Goal: Ask a question

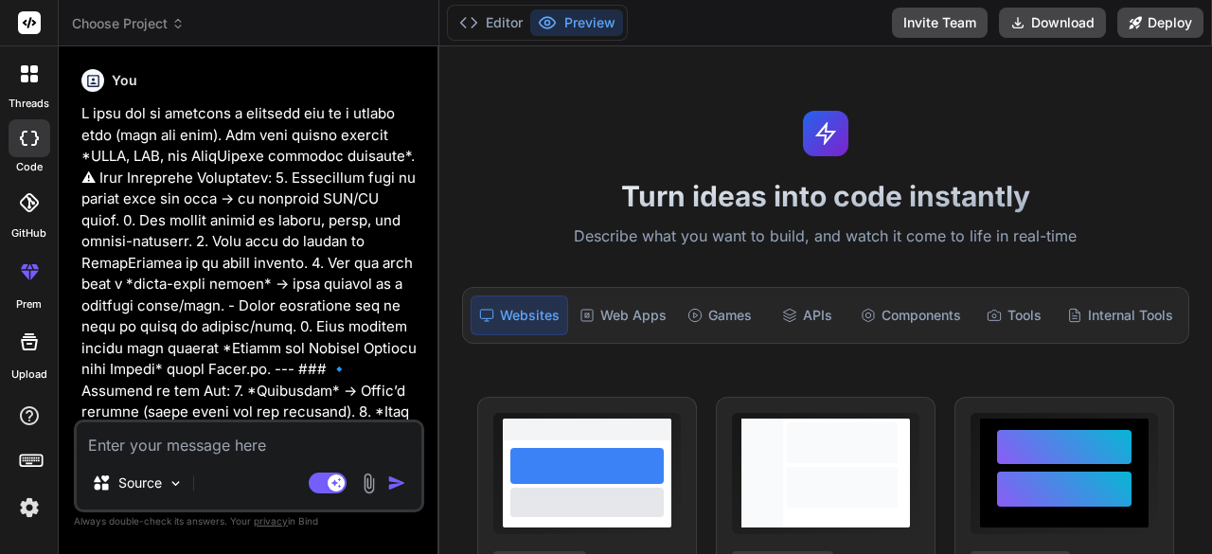
type textarea "x"
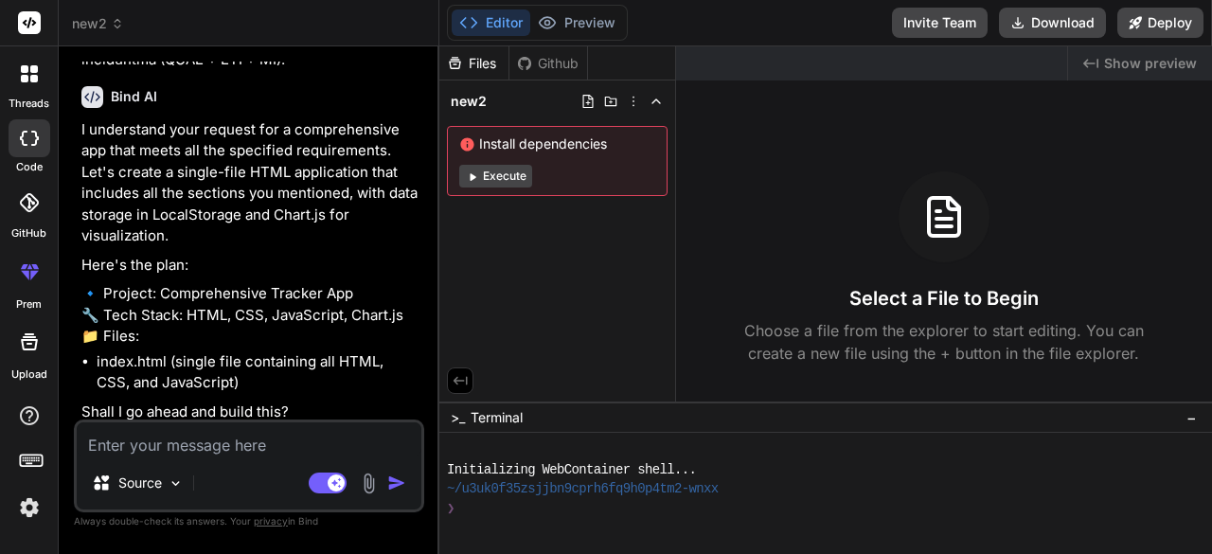
scroll to position [826, 0]
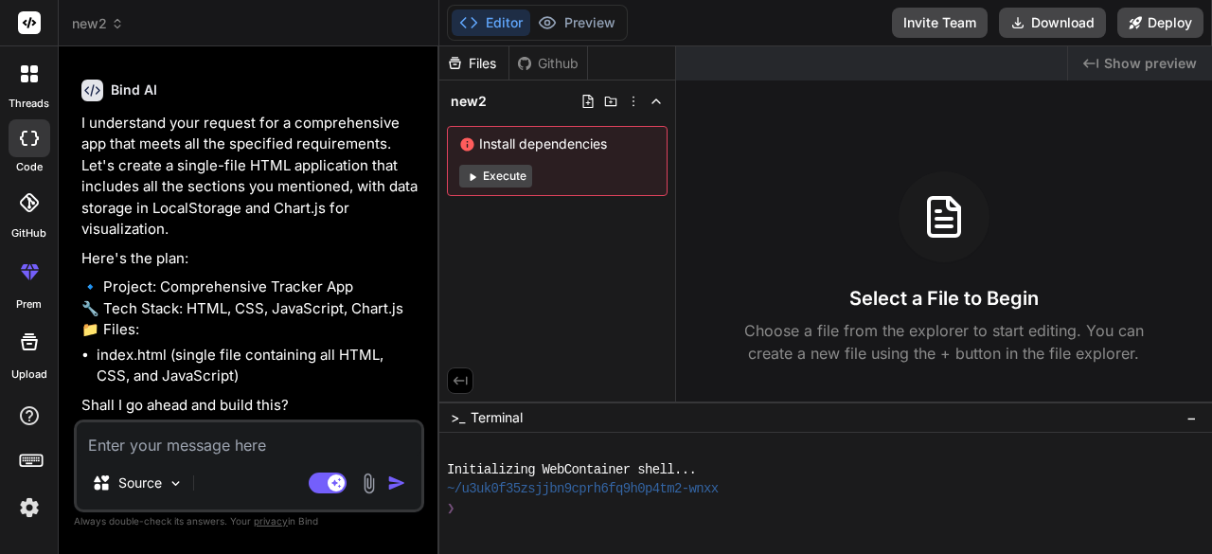
type textarea "s"
type textarea "x"
type textarea "su"
type textarea "x"
type textarea "sur"
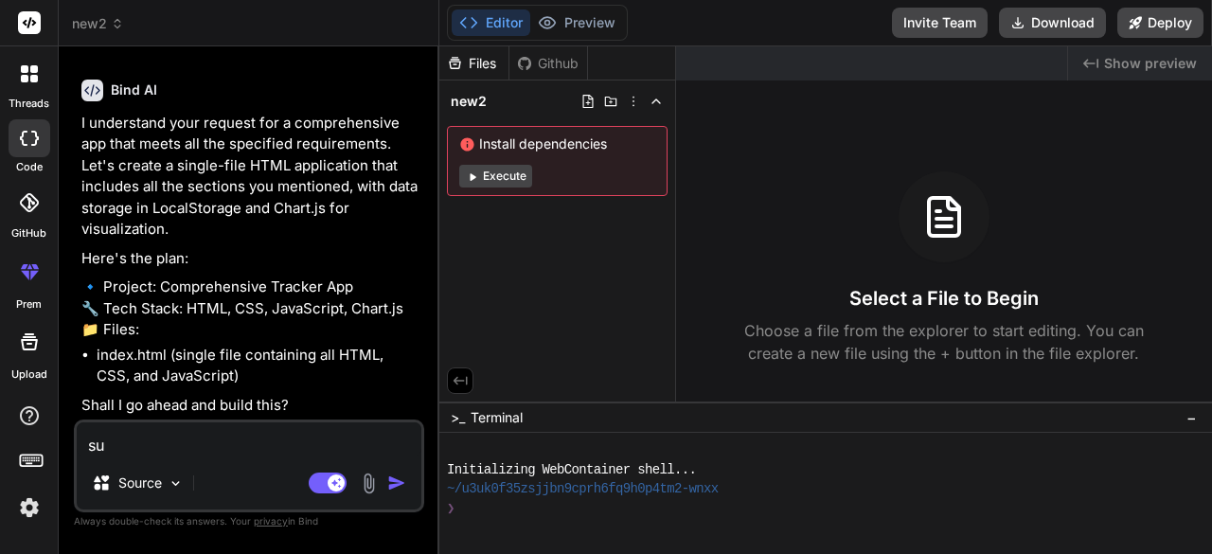
type textarea "x"
type textarea "sure"
type textarea "x"
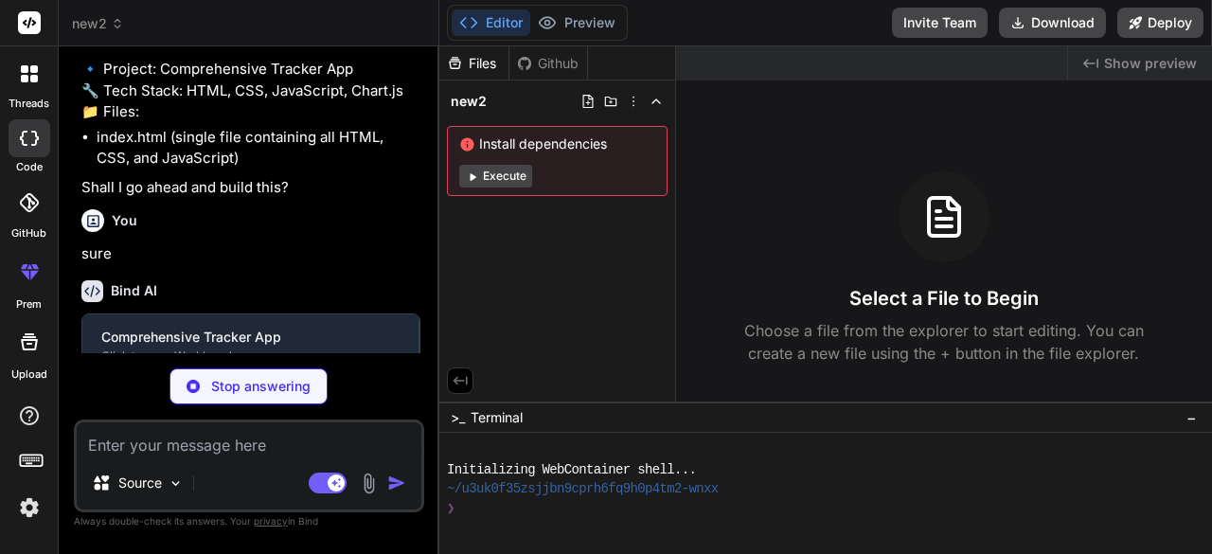
scroll to position [1023, 0]
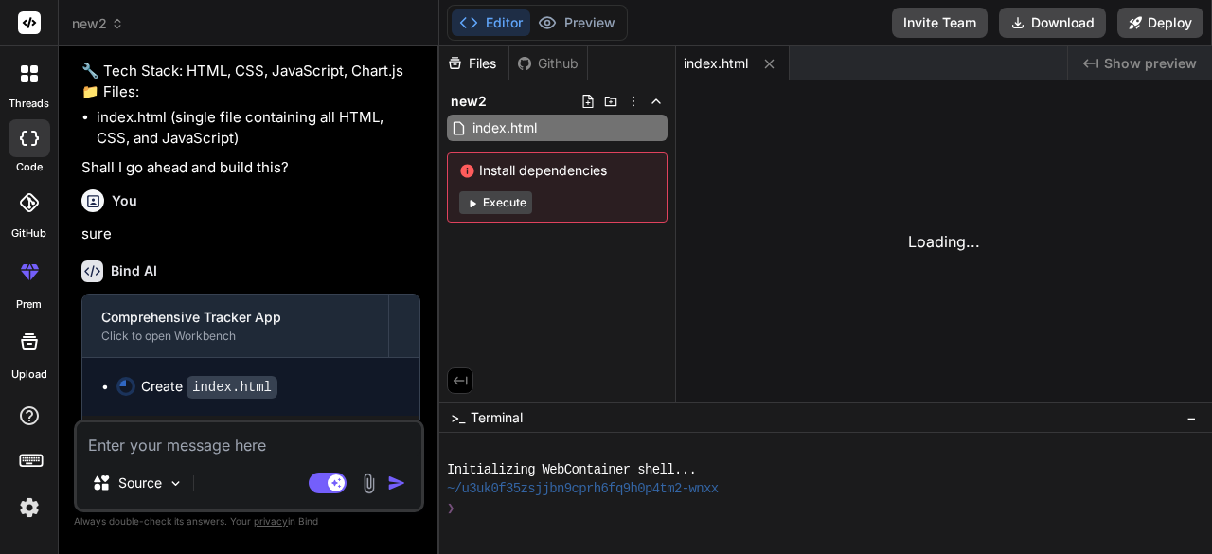
type textarea "x"
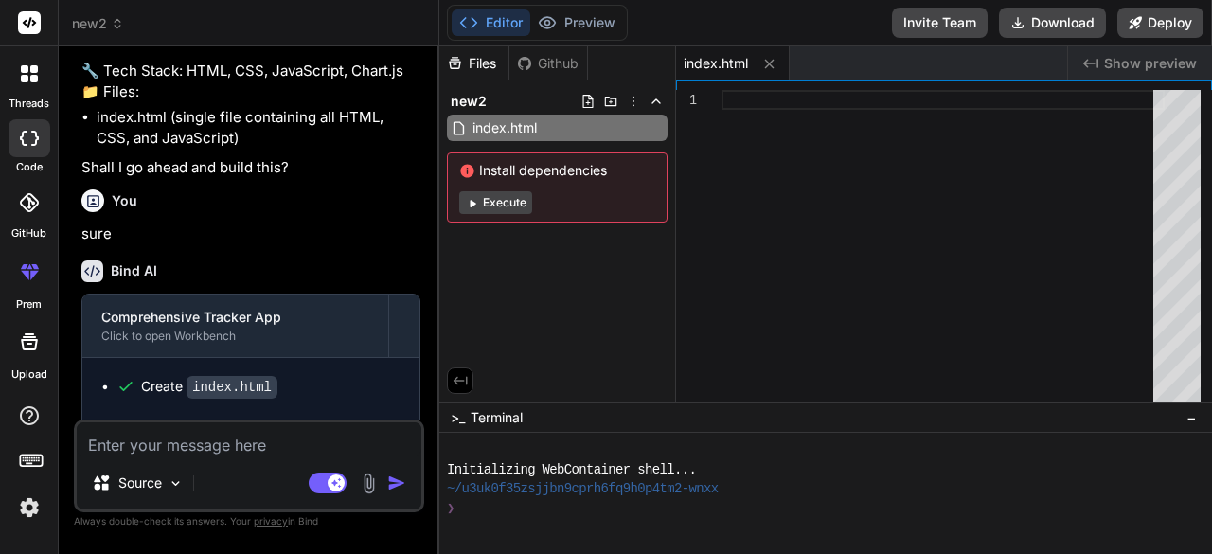
scroll to position [1127, 0]
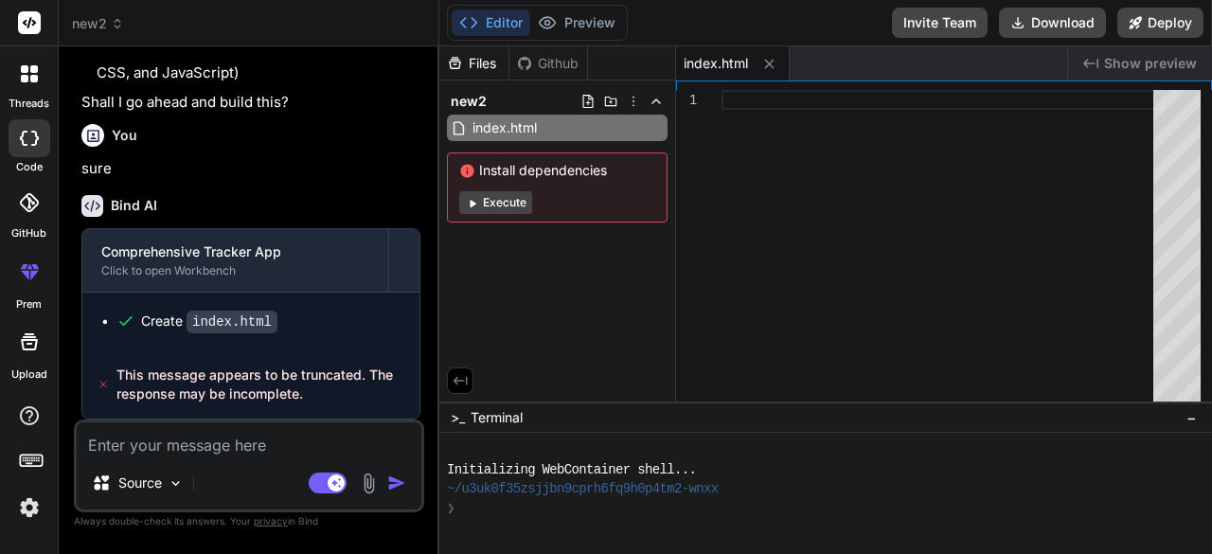
type textarea "r"
type textarea "x"
type textarea "re"
type textarea "x"
type textarea "rec"
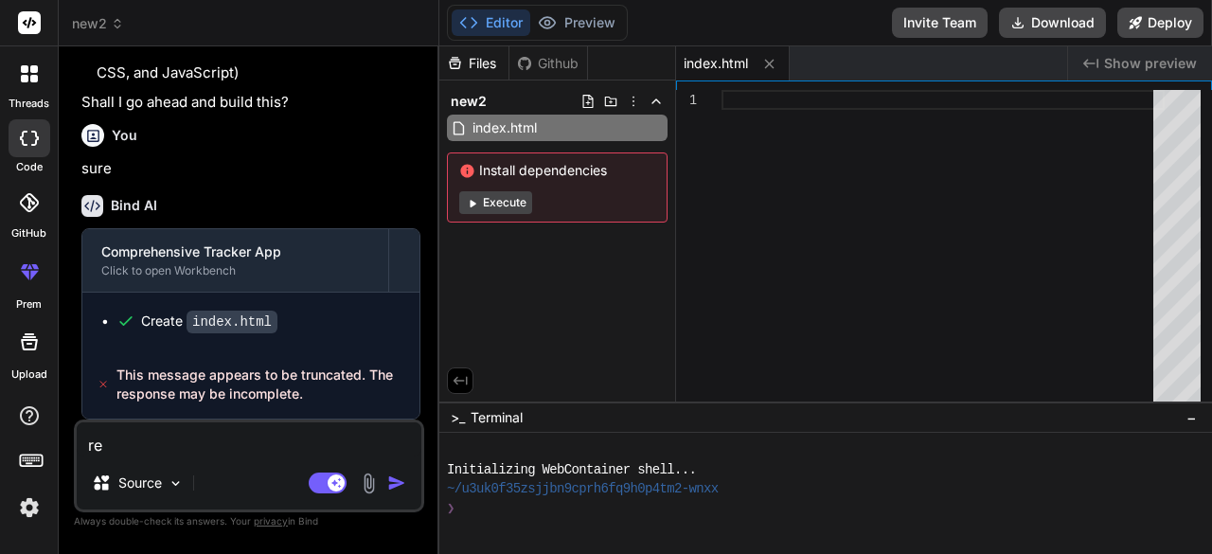
type textarea "x"
type textarea "reco"
type textarea "x"
type textarea "recod"
type textarea "x"
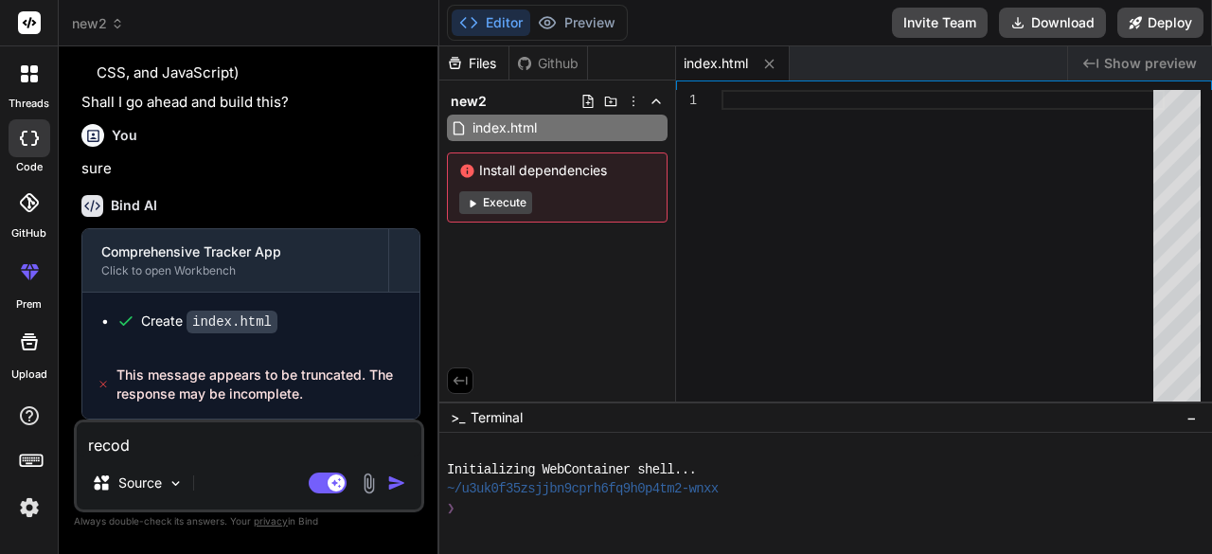
type textarea "recode"
type textarea "x"
type textarea "recod"
type textarea "x"
type textarea "reco"
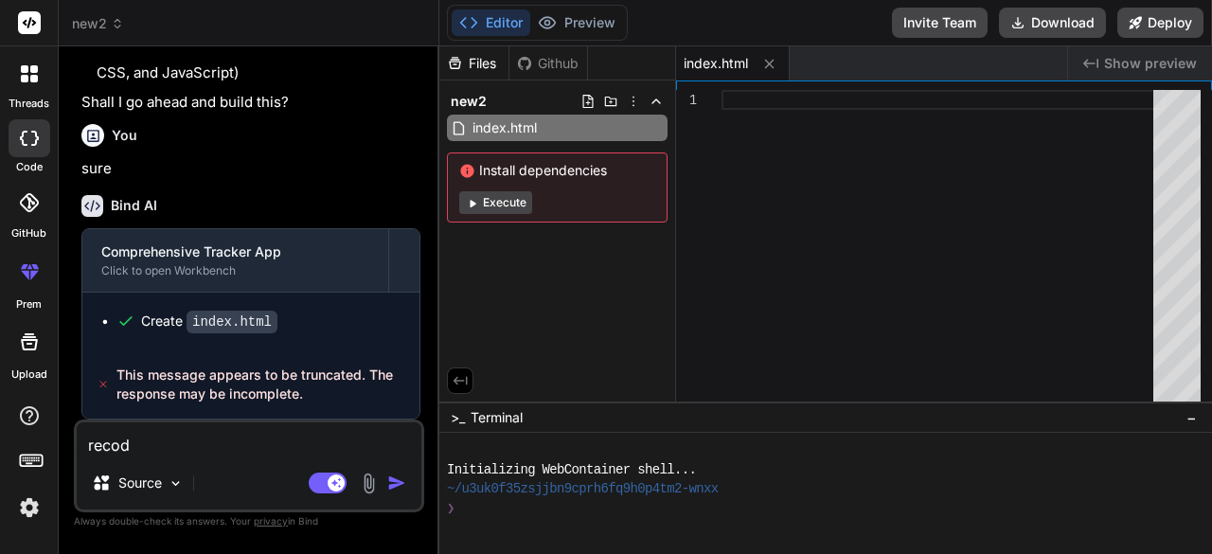
type textarea "x"
type textarea "rec"
type textarea "x"
type textarea "re"
type textarea "x"
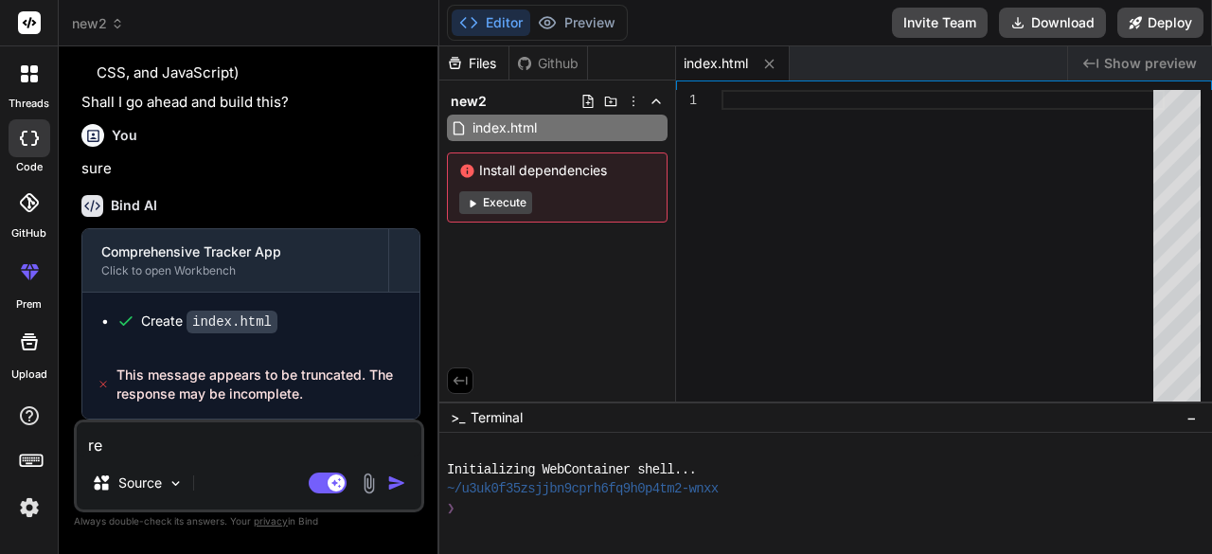
type textarea "res"
type textarea "x"
type textarea "rest"
type textarea "x"
type textarea "resta"
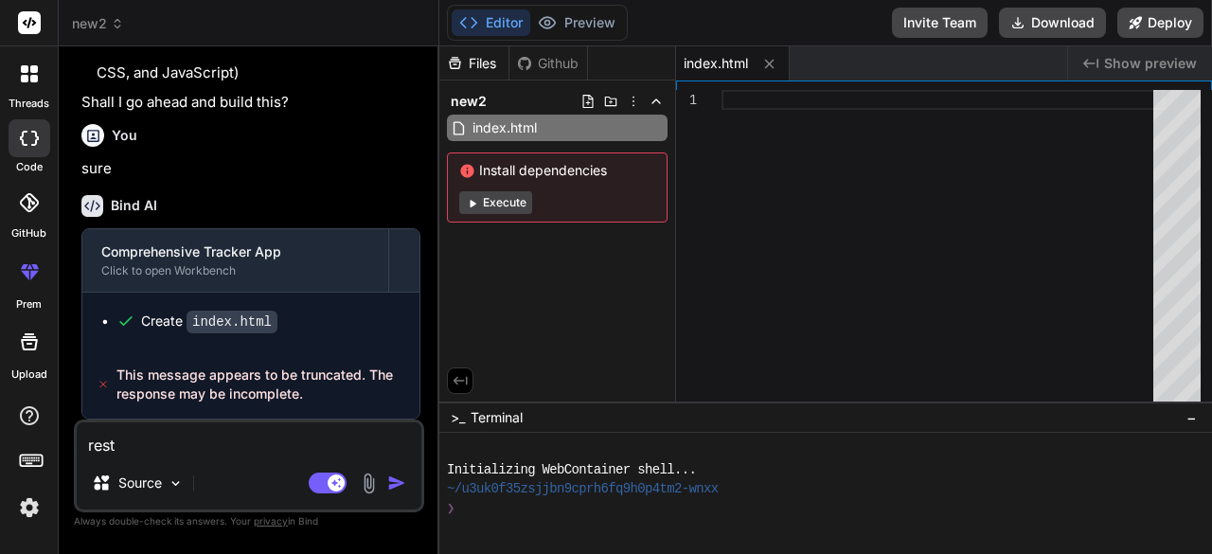
type textarea "x"
type textarea "restar"
type textarea "x"
type textarea "restart"
type textarea "x"
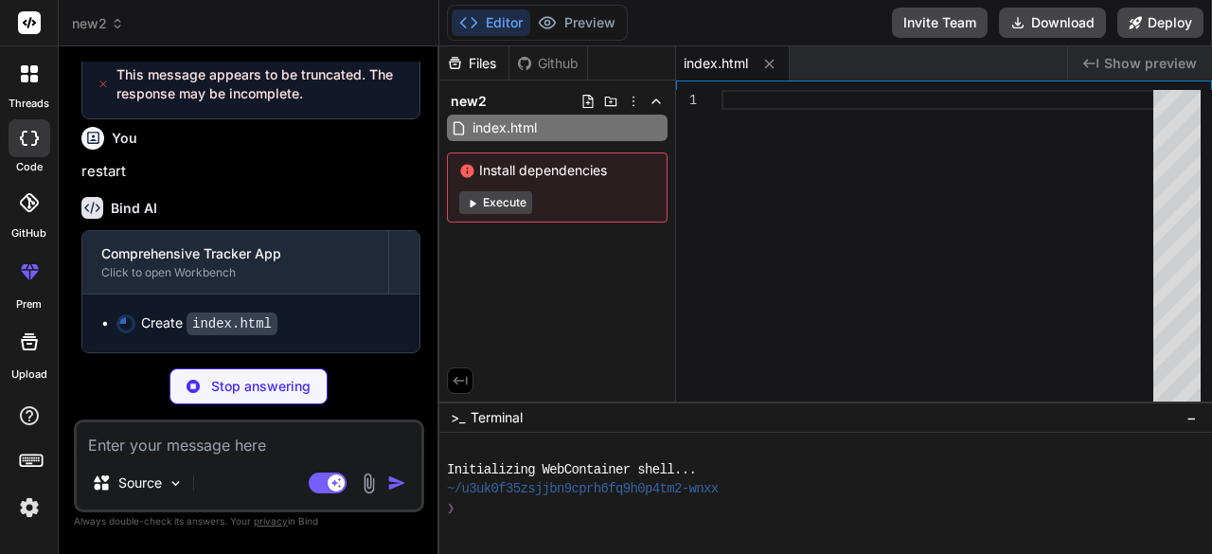
scroll to position [1360, 0]
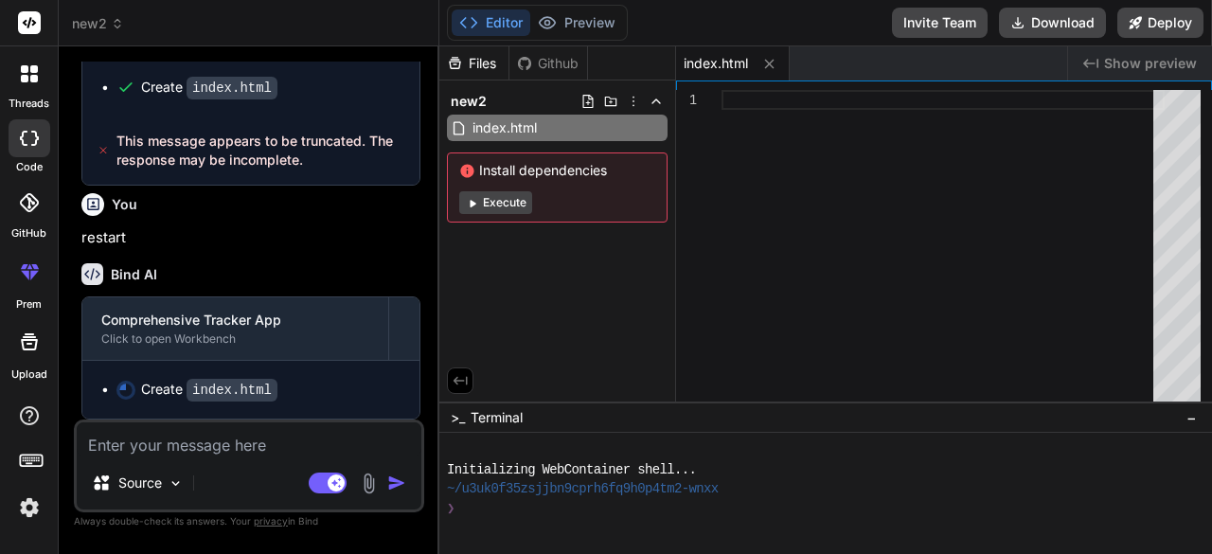
type textarea "x"
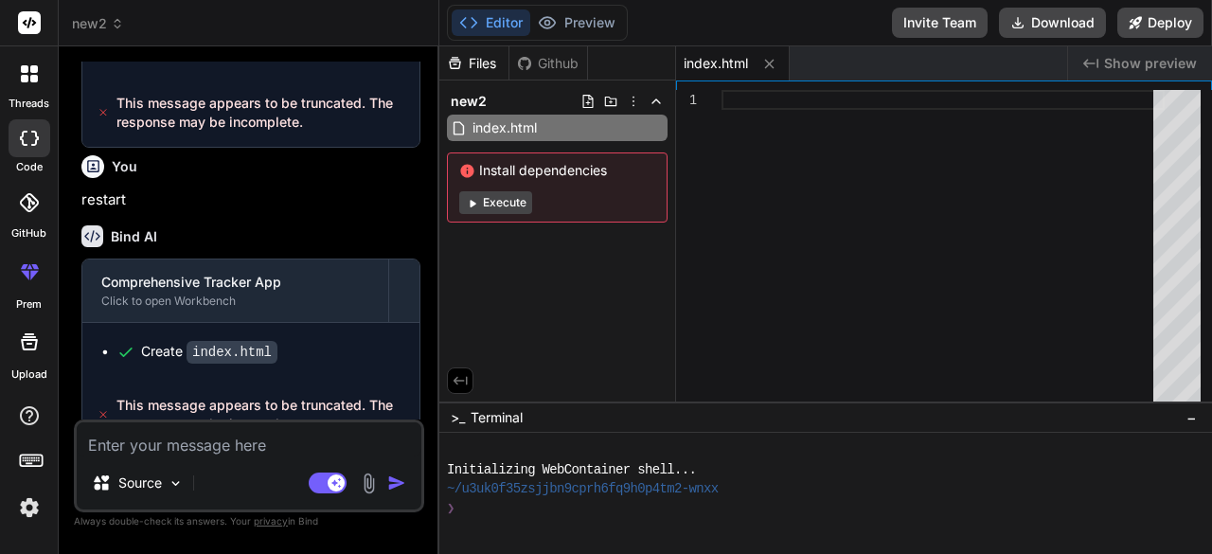
scroll to position [1428, 0]
